Goal: Information Seeking & Learning: Check status

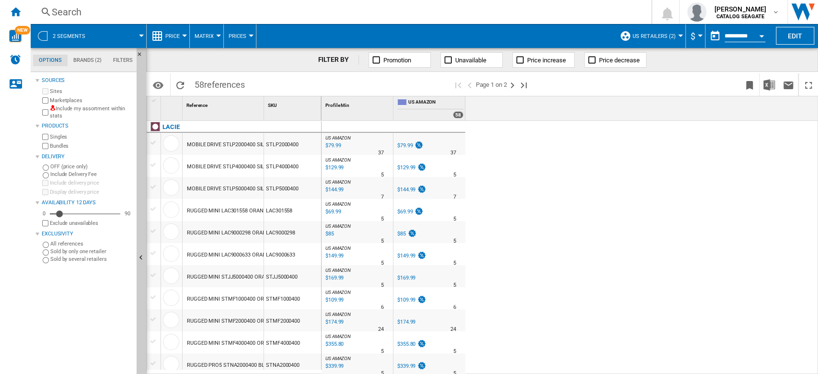
click at [155, 10] on div "Search" at bounding box center [339, 11] width 575 height 13
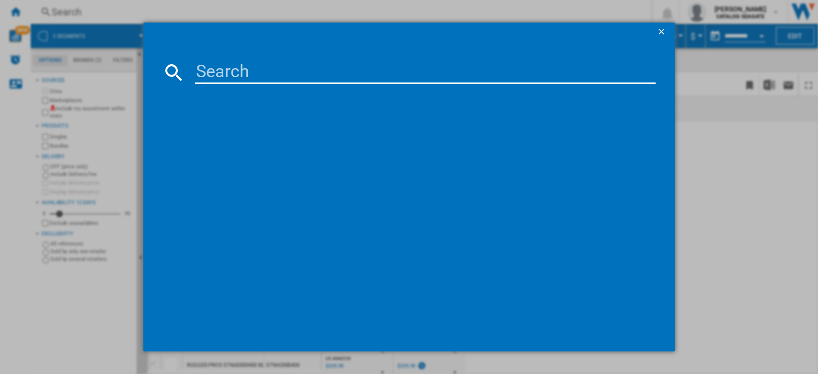
click at [298, 74] on input at bounding box center [425, 72] width 461 height 23
paste input "STJR1000400"
type input "STJR1000400"
click at [660, 33] on ng-md-icon "getI18NText('BUTTONS.CLOSE_DIALOG')" at bounding box center [663, 33] width 12 height 12
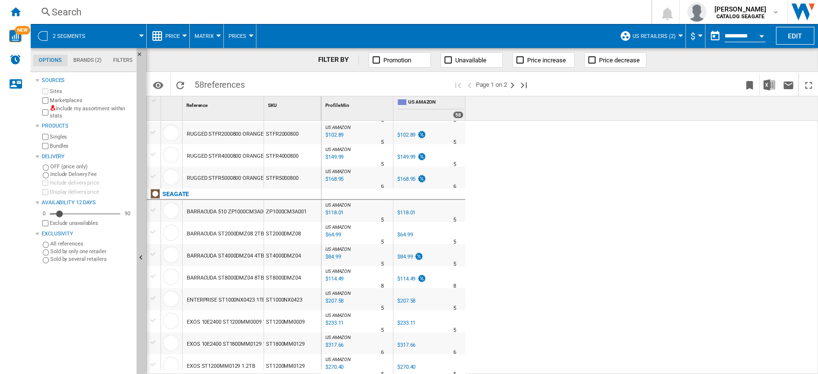
scroll to position [447, 0]
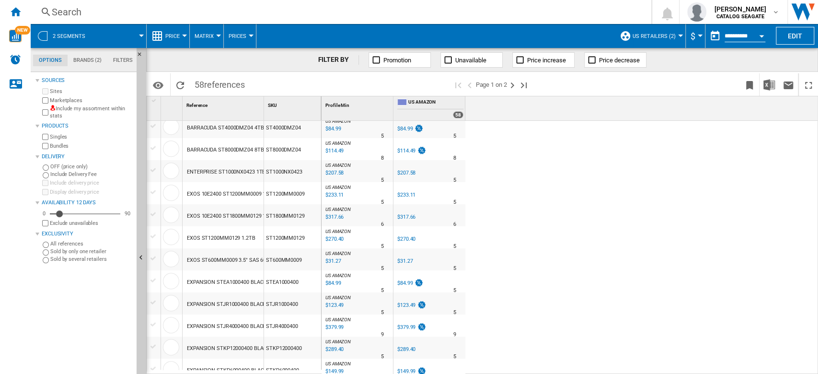
click at [176, 37] on span "Price" at bounding box center [172, 36] width 14 height 6
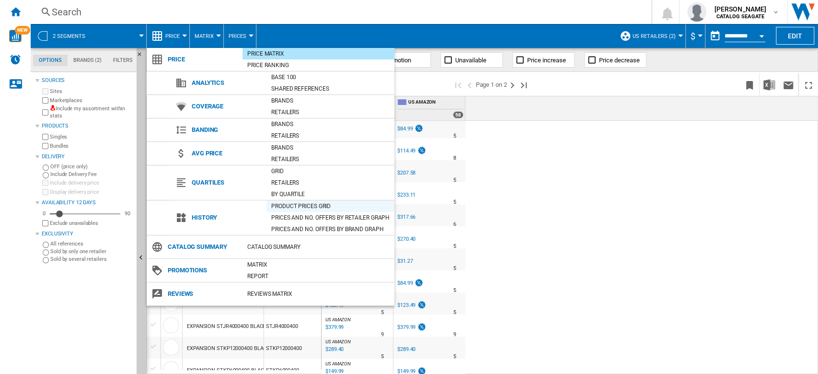
click at [319, 209] on div "Product prices grid" at bounding box center [331, 206] width 128 height 10
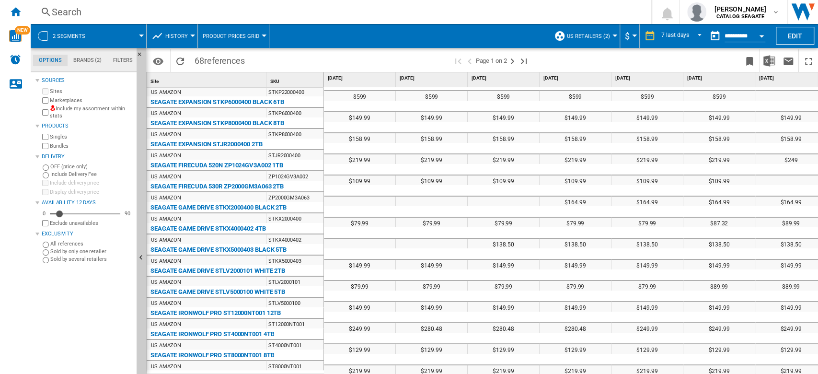
scroll to position [581, 0]
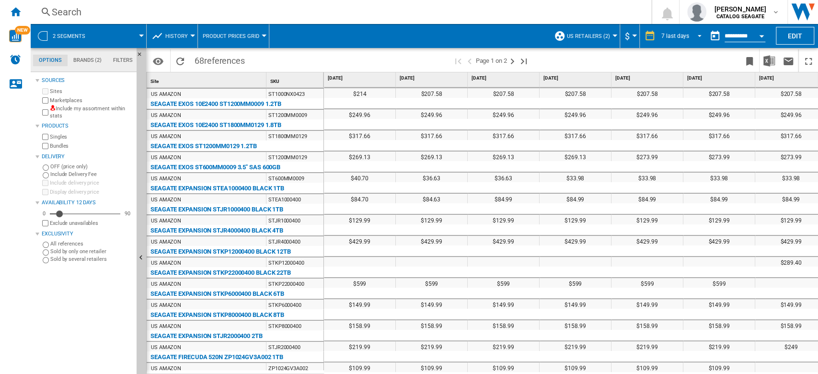
click at [668, 38] on span "7 last days" at bounding box center [676, 36] width 28 height 8
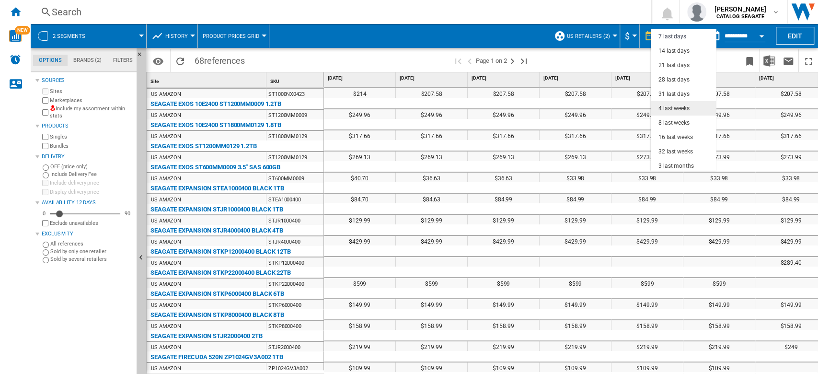
click at [683, 106] on div "4 last weeks" at bounding box center [674, 109] width 31 height 8
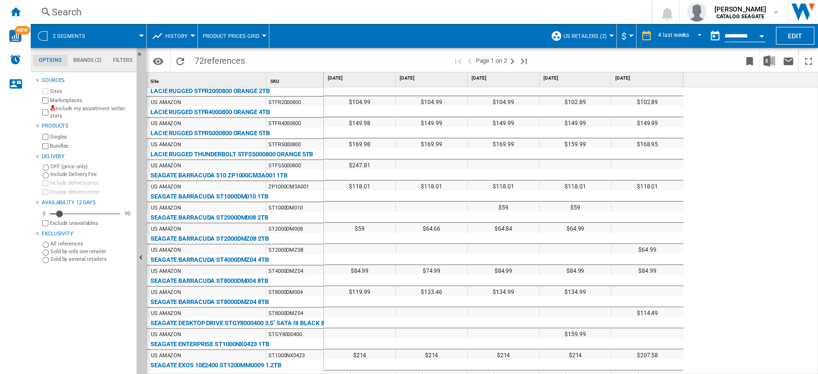
scroll to position [575, 0]
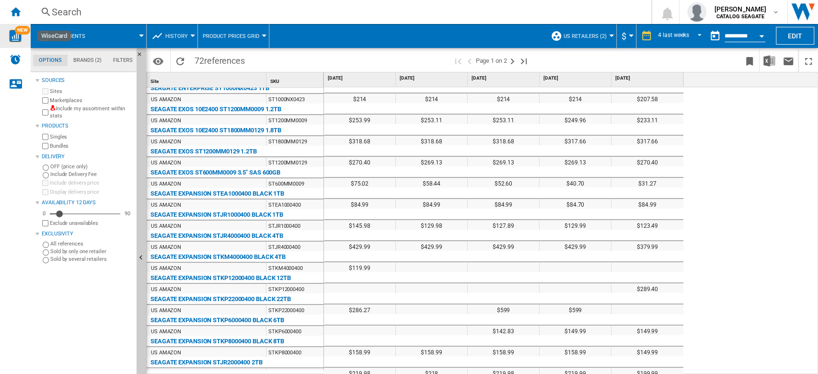
click at [18, 34] on span "NEW" at bounding box center [22, 30] width 15 height 9
